Goal: Information Seeking & Learning: Compare options

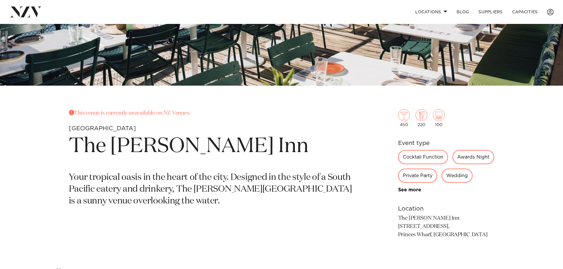
scroll to position [207, 0]
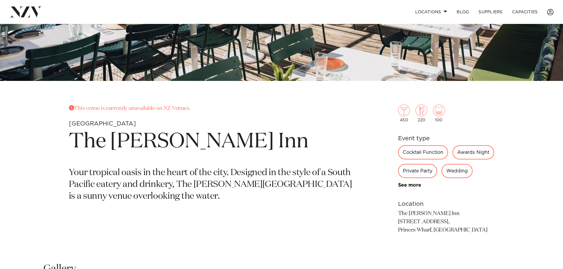
click at [381, 100] on div "Auckland The Lula Inn This venue is currently unavailable on NZ Venues. Aucklan…" at bounding box center [281, 133] width 563 height 633
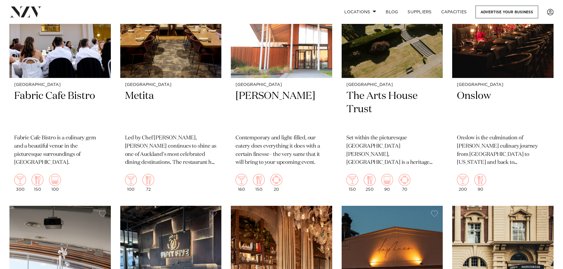
scroll to position [3132, 0]
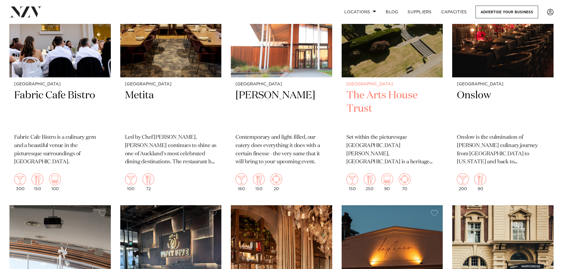
click at [344, 144] on div "Auckland The Arts House Trust Set within the picturesque Monte Cecilia Park, Pa…" at bounding box center [392, 136] width 101 height 118
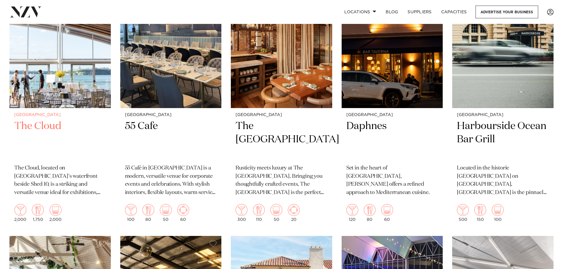
scroll to position [3385, 0]
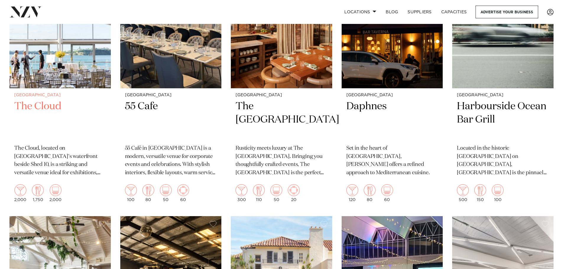
click at [45, 100] on h2 "The Cloud" at bounding box center [60, 120] width 92 height 40
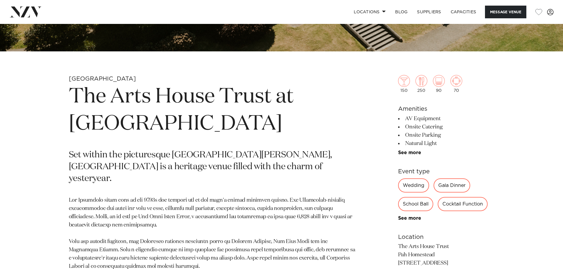
scroll to position [266, 0]
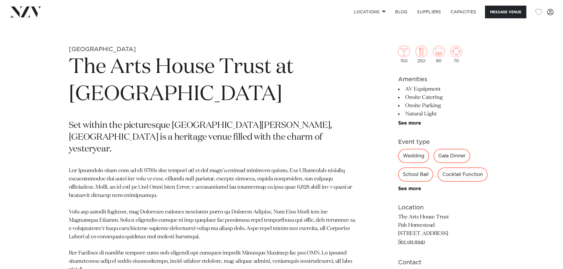
click at [456, 159] on div "Gala Dinner" at bounding box center [451, 156] width 37 height 14
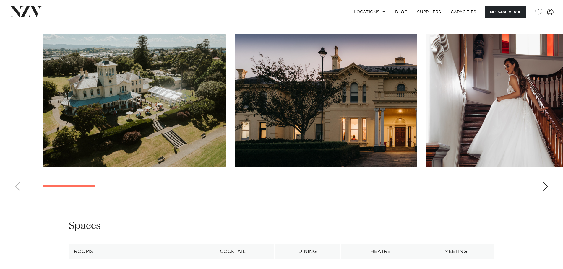
scroll to position [582, 0]
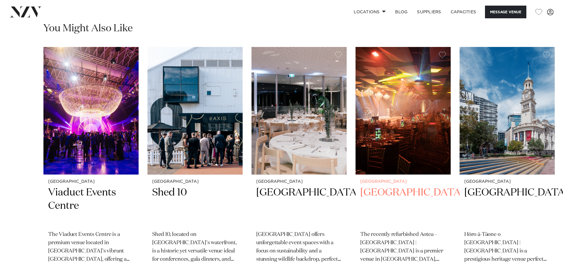
scroll to position [975, 0]
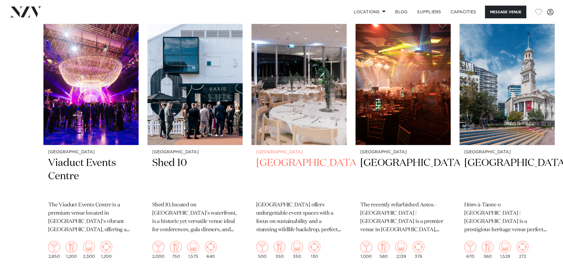
click at [310, 144] on img "3 / 7" at bounding box center [298, 81] width 95 height 128
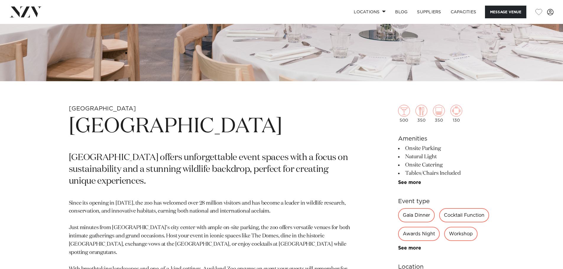
scroll to position [207, 0]
click at [424, 110] on img at bounding box center [421, 111] width 12 height 12
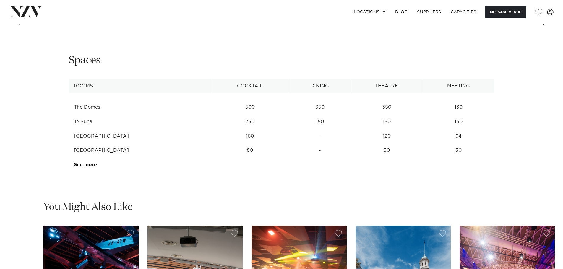
scroll to position [798, 0]
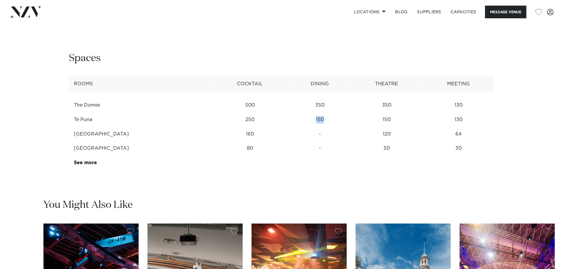
drag, startPoint x: 330, startPoint y: 121, endPoint x: 340, endPoint y: 121, distance: 9.5
click at [340, 121] on td "150" at bounding box center [320, 120] width 62 height 14
click at [339, 120] on td "150" at bounding box center [320, 120] width 62 height 14
drag, startPoint x: 327, startPoint y: 120, endPoint x: 343, endPoint y: 120, distance: 16.0
click at [343, 120] on td "150" at bounding box center [320, 120] width 62 height 14
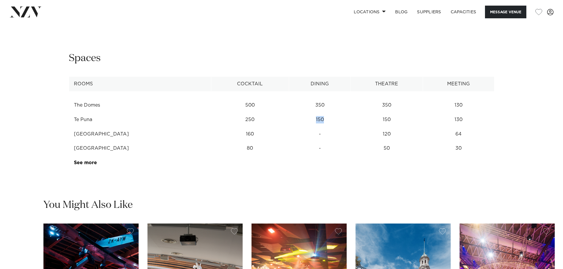
click at [343, 120] on td "150" at bounding box center [320, 120] width 62 height 14
drag, startPoint x: 328, startPoint y: 105, endPoint x: 348, endPoint y: 107, distance: 20.9
click at [349, 106] on td "350" at bounding box center [320, 105] width 62 height 14
click at [336, 114] on td "150" at bounding box center [320, 120] width 62 height 14
click at [334, 122] on td "150" at bounding box center [320, 120] width 62 height 14
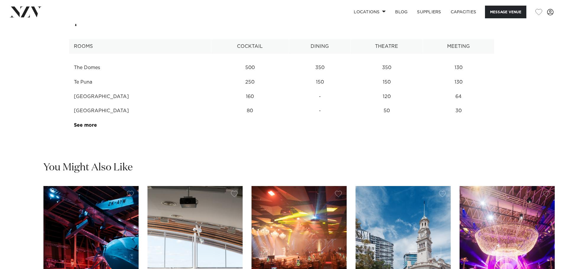
scroll to position [827, 0]
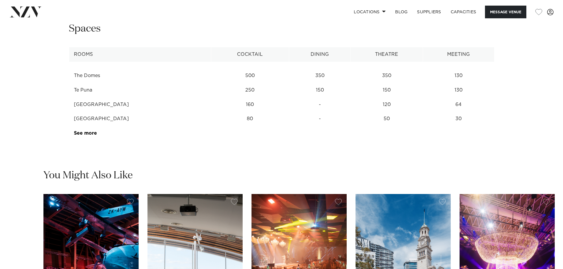
drag, startPoint x: 87, startPoint y: 120, endPoint x: 148, endPoint y: 120, distance: 60.3
click at [148, 120] on td "[GEOGRAPHIC_DATA]" at bounding box center [140, 119] width 142 height 14
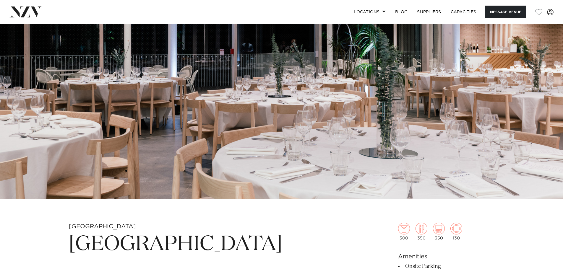
scroll to position [0, 0]
